Goal: Transaction & Acquisition: Purchase product/service

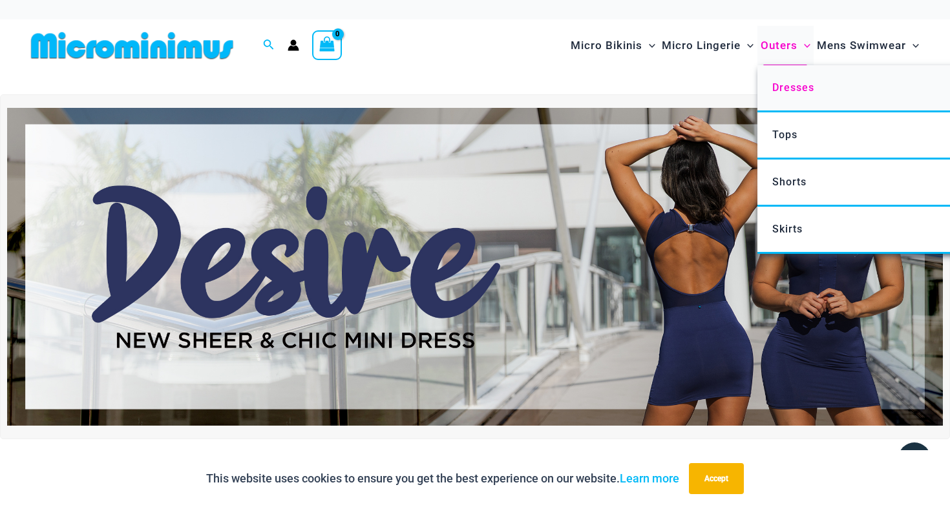
click at [791, 81] on span "Dresses" at bounding box center [793, 87] width 42 height 12
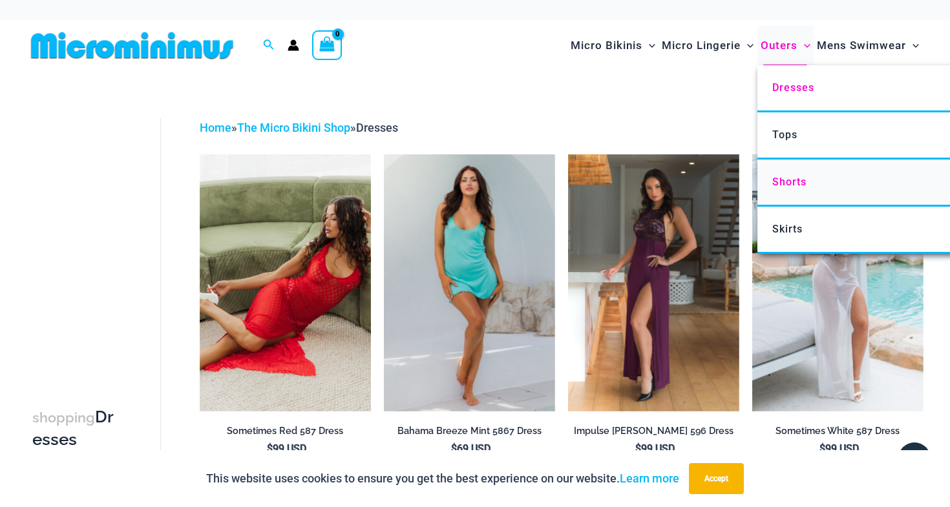
click at [786, 183] on span "Shorts" at bounding box center [789, 182] width 34 height 12
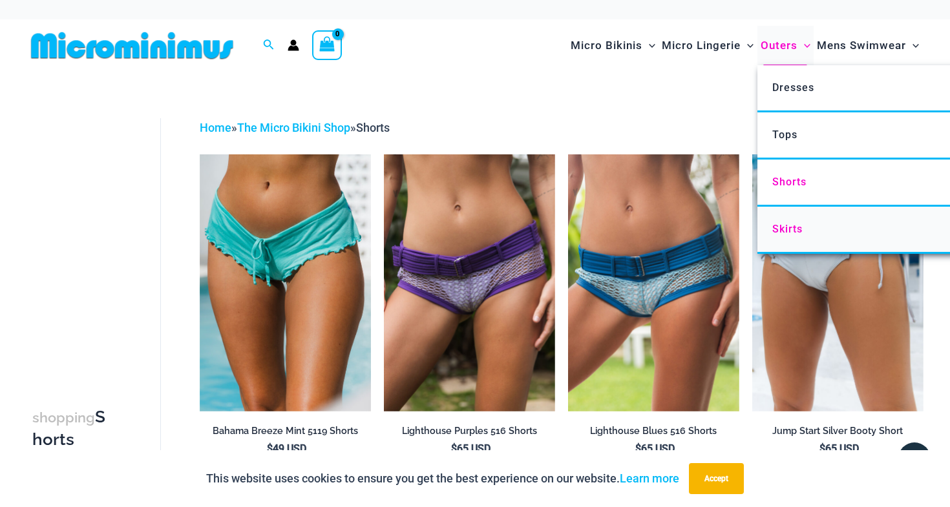
click at [791, 220] on link "Skirts" at bounding box center [949, 230] width 384 height 47
